Goal: Find specific page/section

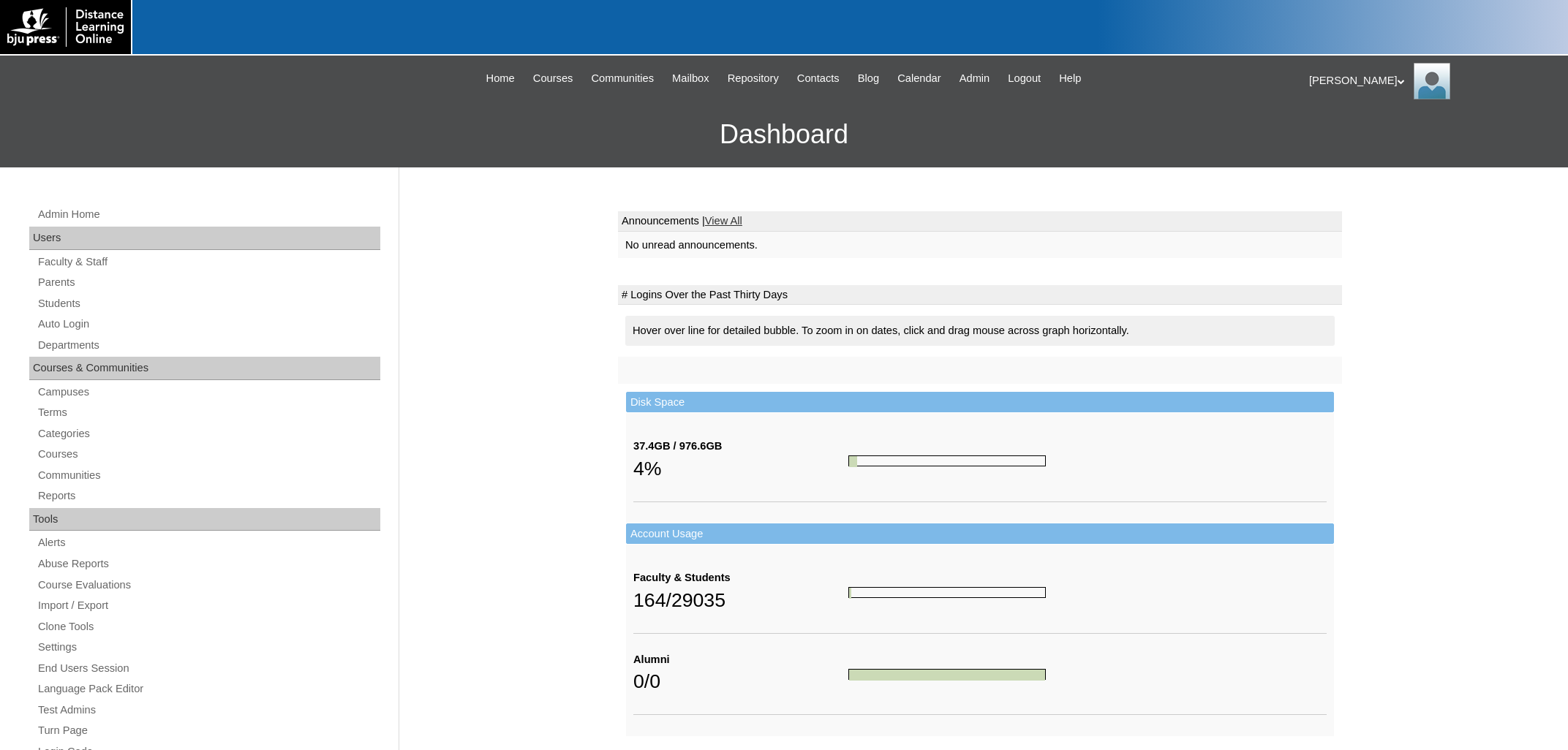
drag, startPoint x: 43, startPoint y: 411, endPoint x: 573, endPoint y: 432, distance: 530.4
click at [44, 411] on link "Terms" at bounding box center [208, 412] width 344 height 18
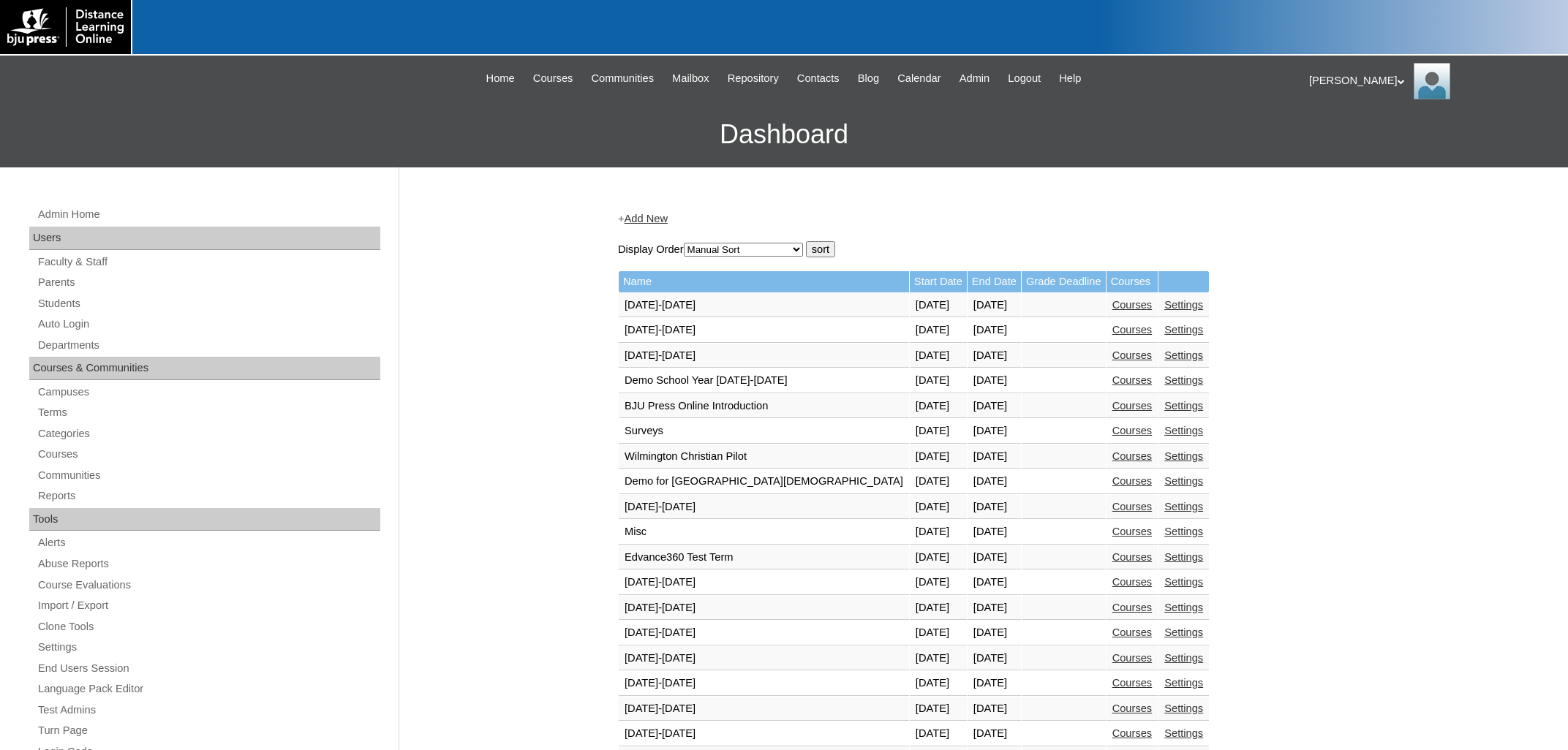
scroll to position [392, 0]
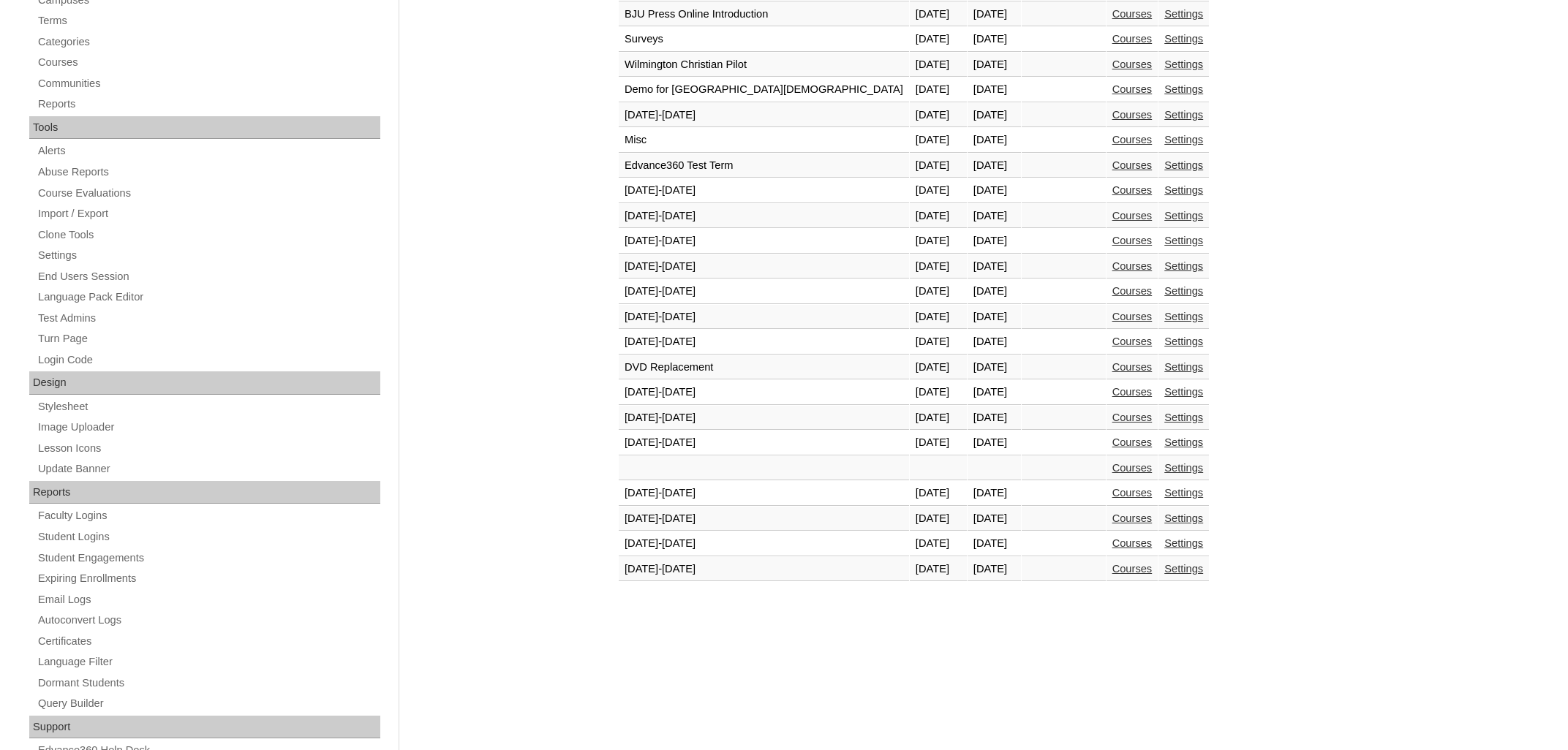
click at [1112, 575] on link "Courses" at bounding box center [1131, 569] width 40 height 11
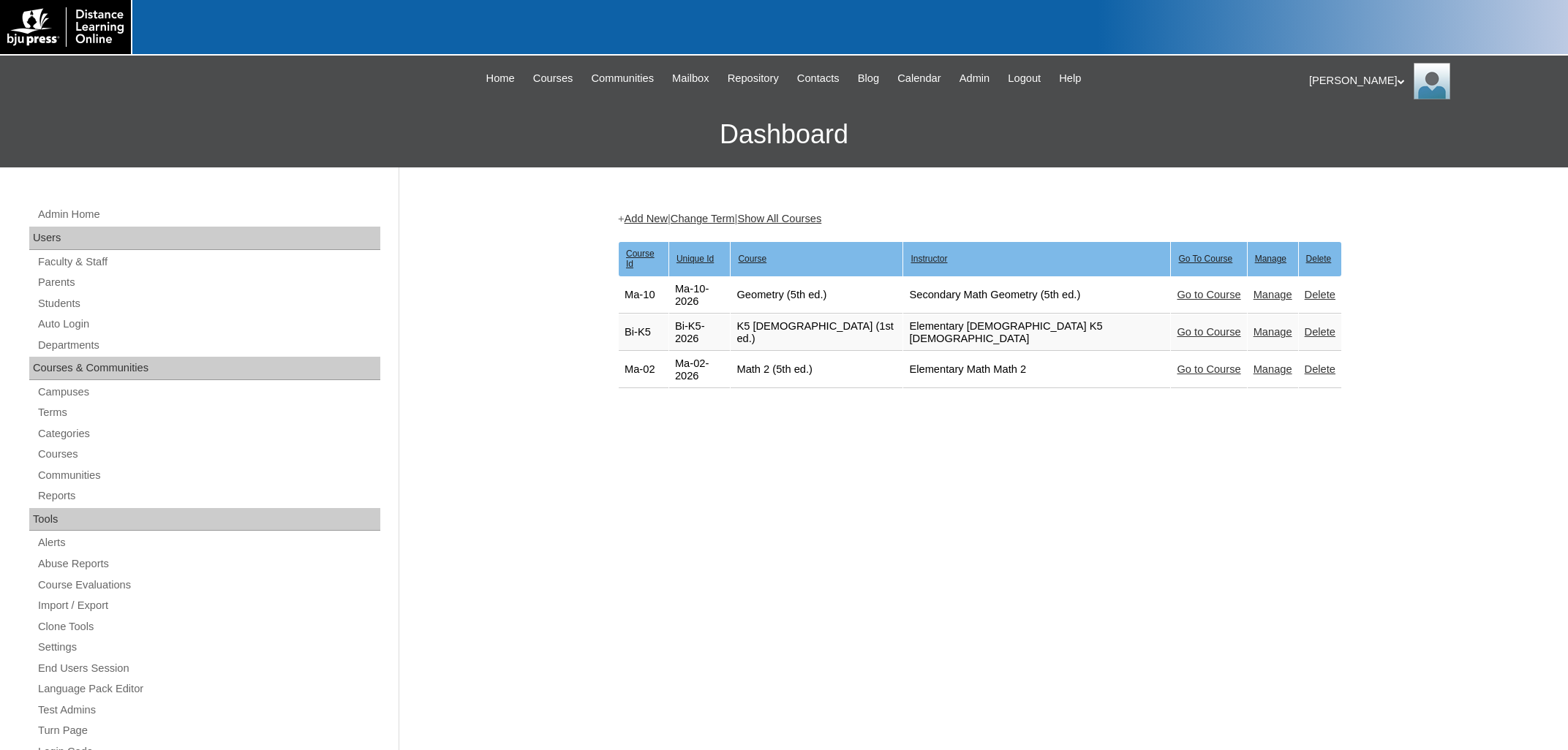
click at [1170, 351] on td "Go to Course" at bounding box center [1208, 369] width 76 height 37
click at [1177, 364] on link "Go to Course" at bounding box center [1209, 369] width 63 height 11
